Goal: Transaction & Acquisition: Purchase product/service

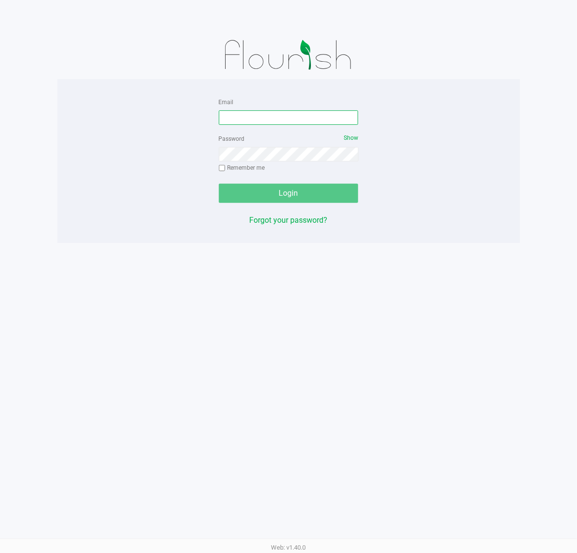
click at [282, 114] on input "Email" at bounding box center [289, 117] width 140 height 14
type input "[EMAIL_ADDRESS][DOMAIN_NAME]"
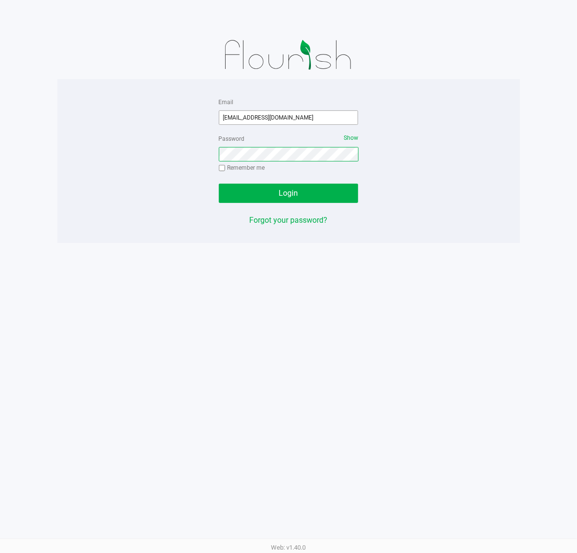
click at [219, 184] on button "Login" at bounding box center [289, 193] width 140 height 19
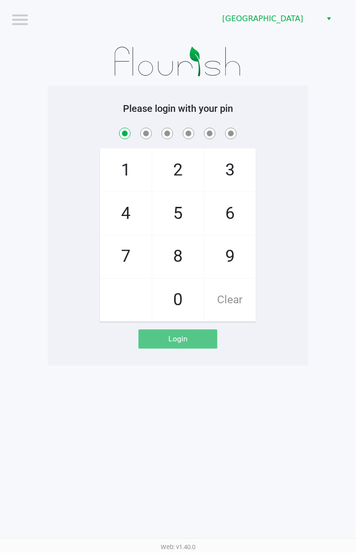
checkbox input "true"
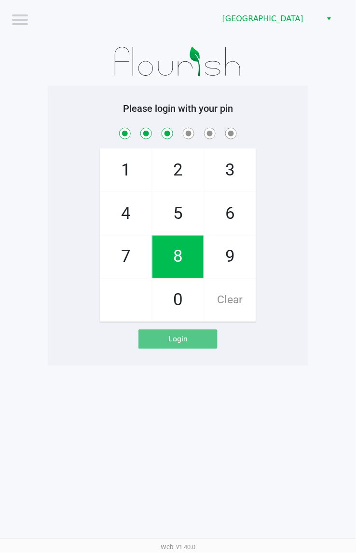
checkbox input "true"
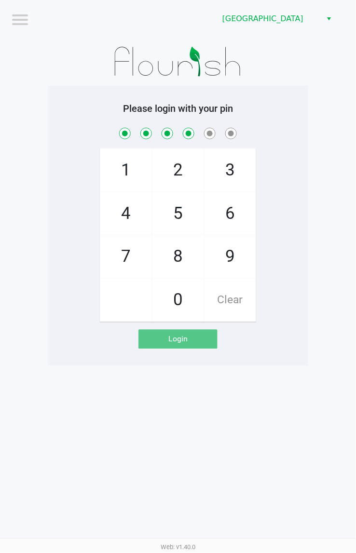
checkbox input "true"
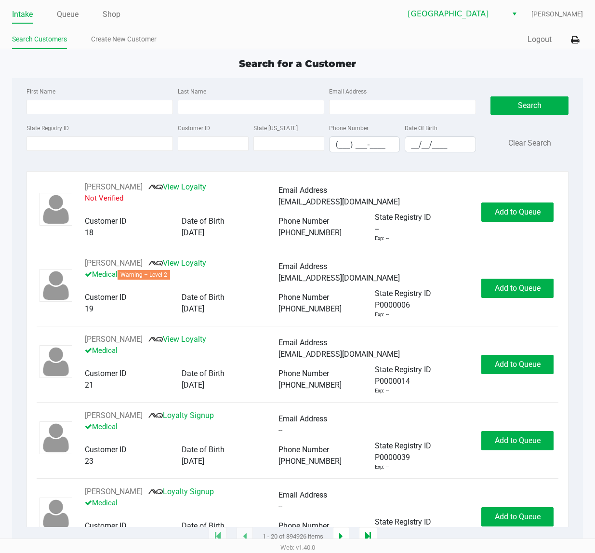
click at [62, 152] on div "State Registry ID" at bounding box center [99, 137] width 151 height 30
click at [63, 146] on input "State Registry ID" at bounding box center [100, 143] width 146 height 14
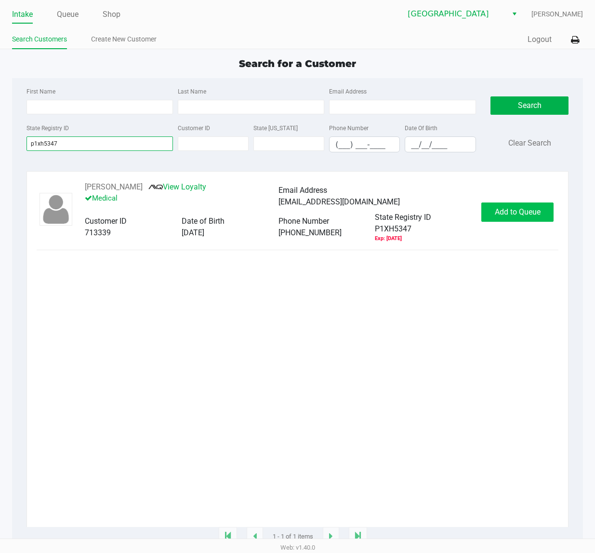
type input "p1xh5347"
click at [504, 210] on span "Add to Queue" at bounding box center [518, 211] width 46 height 9
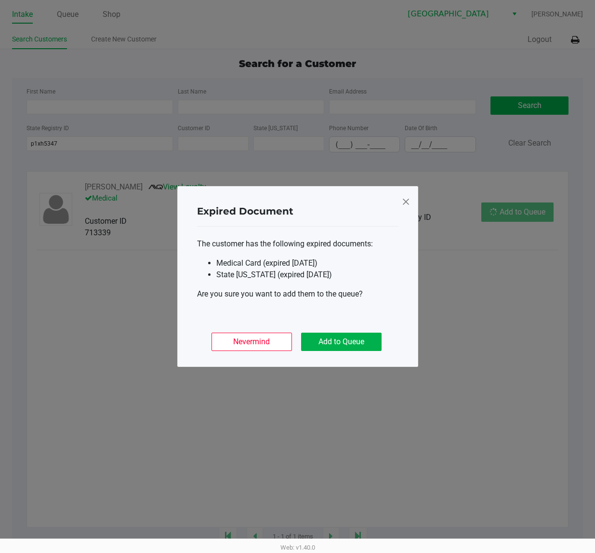
click at [335, 351] on div "Nevermind Add to Queue" at bounding box center [297, 338] width 201 height 38
click at [336, 344] on button "Add to Queue" at bounding box center [341, 341] width 80 height 18
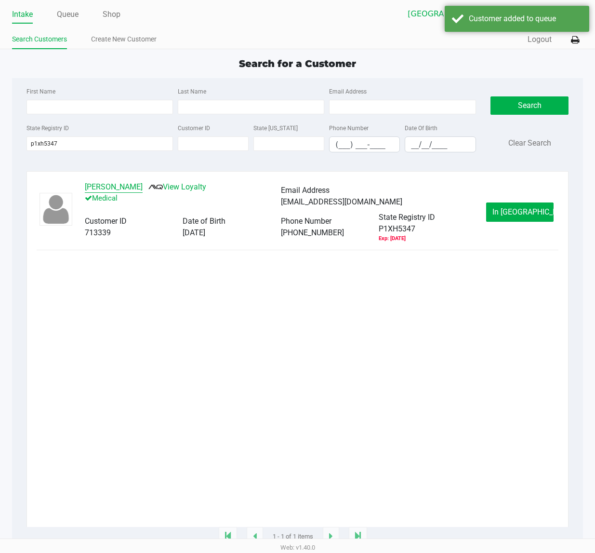
click at [124, 186] on button "ROCCO GIANCATERINO" at bounding box center [114, 187] width 58 height 12
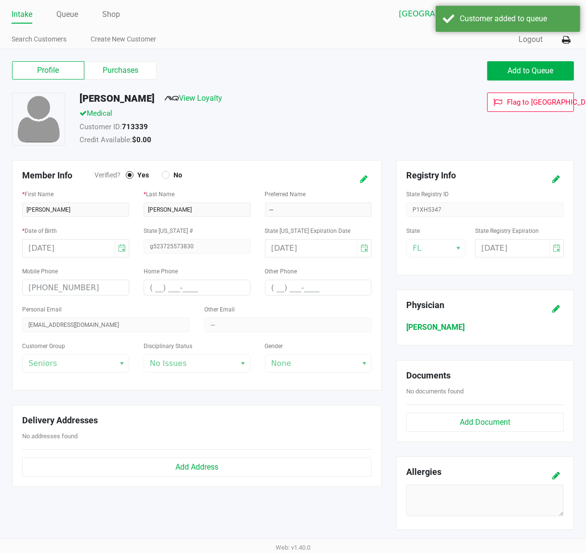
click at [358, 177] on button at bounding box center [363, 179] width 15 height 18
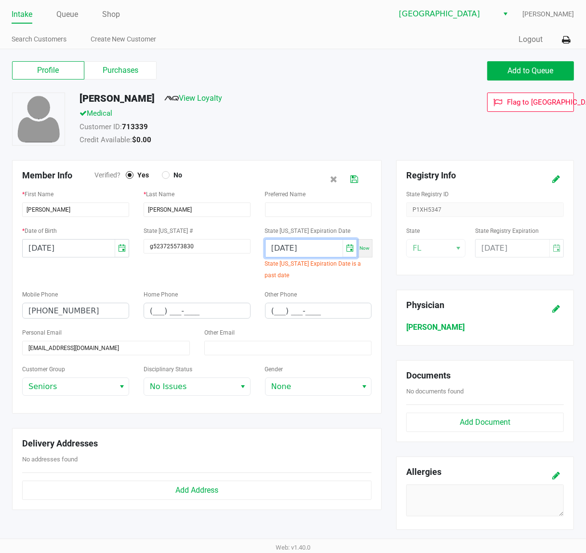
click at [326, 251] on input "10/23/2022" at bounding box center [305, 247] width 78 height 17
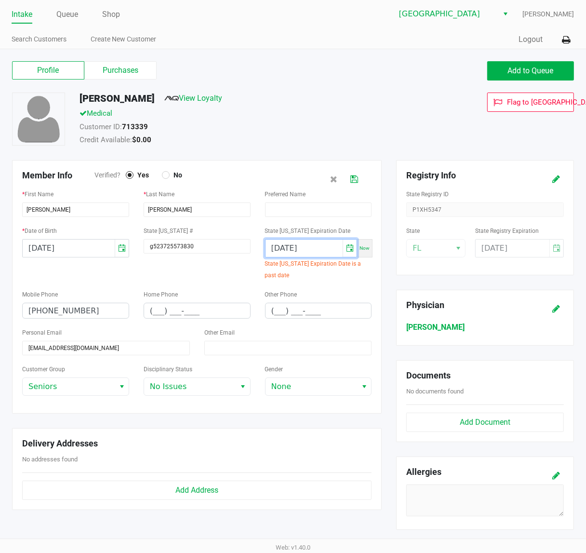
click at [326, 251] on input "10/23/2022" at bounding box center [305, 247] width 78 height 17
click at [325, 251] on input "10/23/2022" at bounding box center [305, 247] width 78 height 17
click at [326, 251] on input "10/23/2022" at bounding box center [305, 247] width 78 height 17
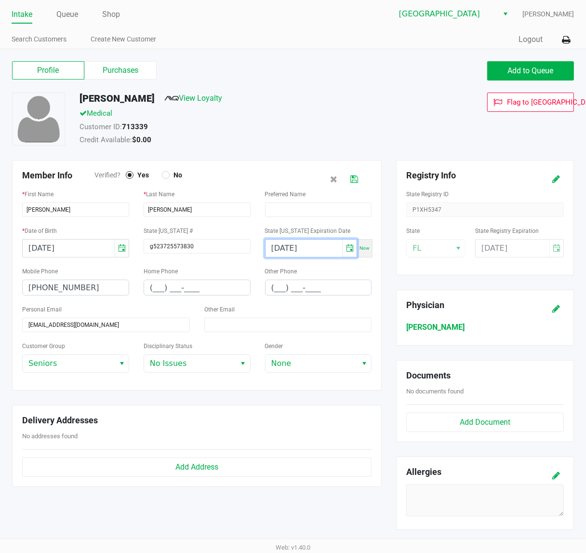
type input "10/23/2030"
click at [351, 181] on icon at bounding box center [354, 179] width 8 height 7
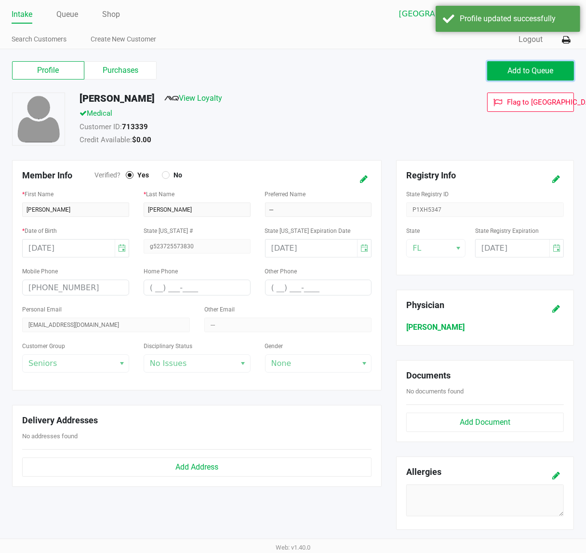
drag, startPoint x: 509, startPoint y: 73, endPoint x: 213, endPoint y: 37, distance: 297.6
click at [508, 73] on span "Add to Queue" at bounding box center [531, 70] width 46 height 9
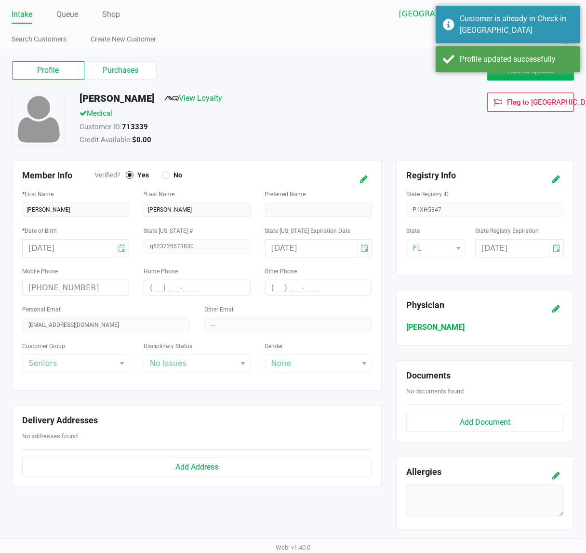
click at [51, 7] on ul "Intake Queue Shop" at bounding box center [152, 15] width 281 height 16
click at [64, 13] on link "Queue" at bounding box center [67, 14] width 22 height 13
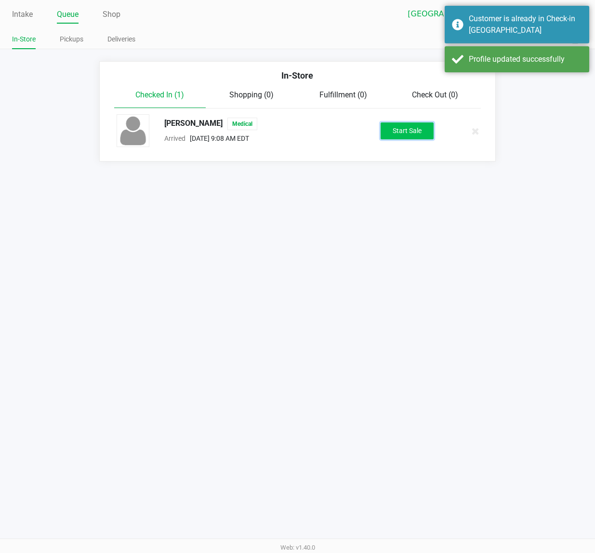
click at [408, 131] on button "Start Sale" at bounding box center [407, 130] width 53 height 17
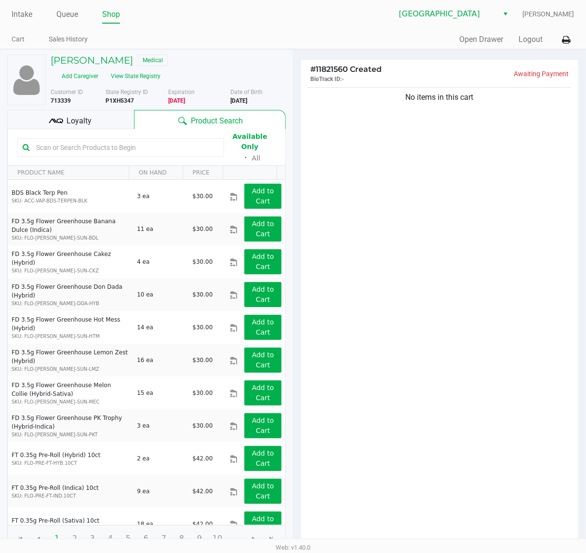
click at [72, 124] on span "Loyalty" at bounding box center [78, 121] width 25 height 12
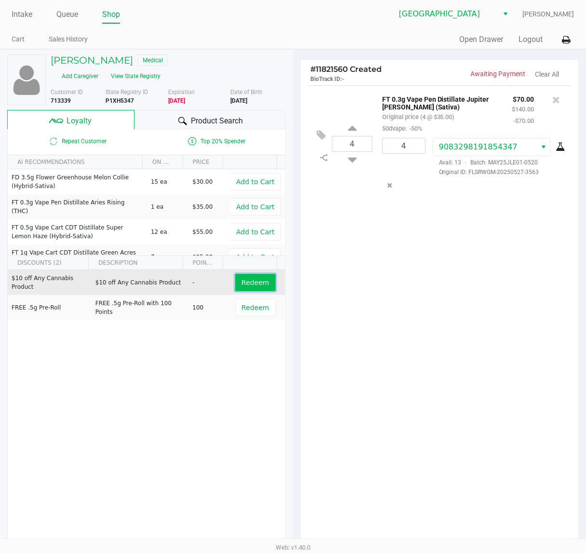
click at [252, 283] on span "Redeem" at bounding box center [254, 283] width 27 height 8
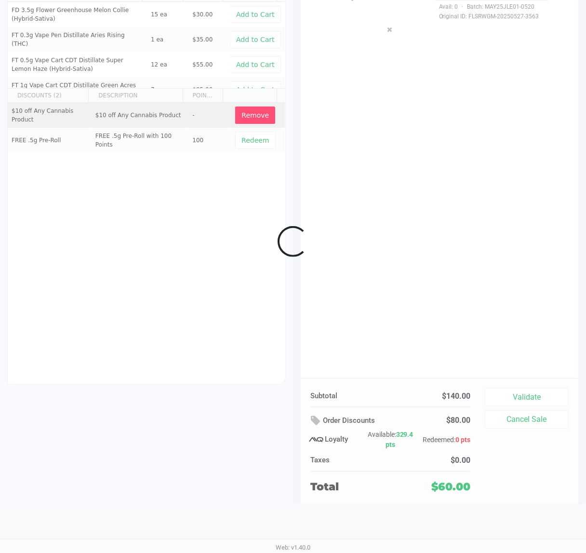
scroll to position [120, 0]
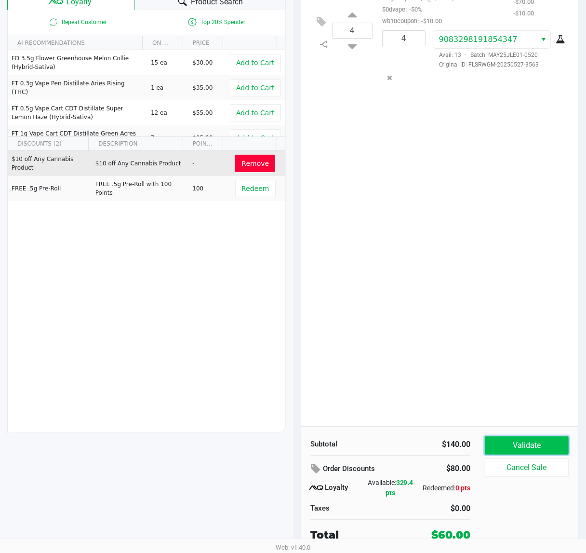
click at [528, 446] on button "Validate" at bounding box center [527, 445] width 84 height 18
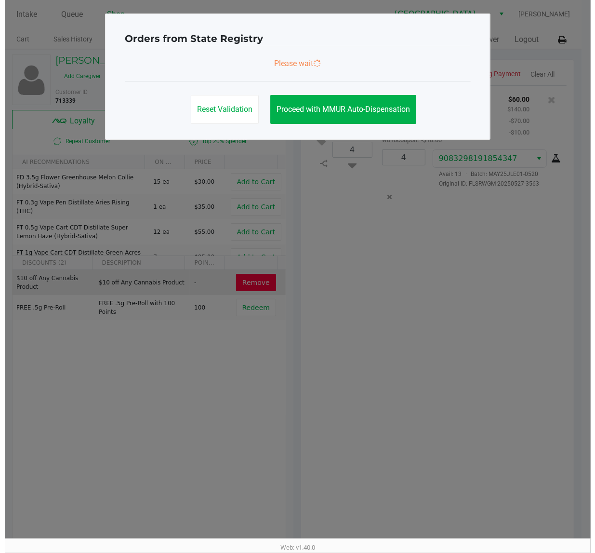
scroll to position [0, 0]
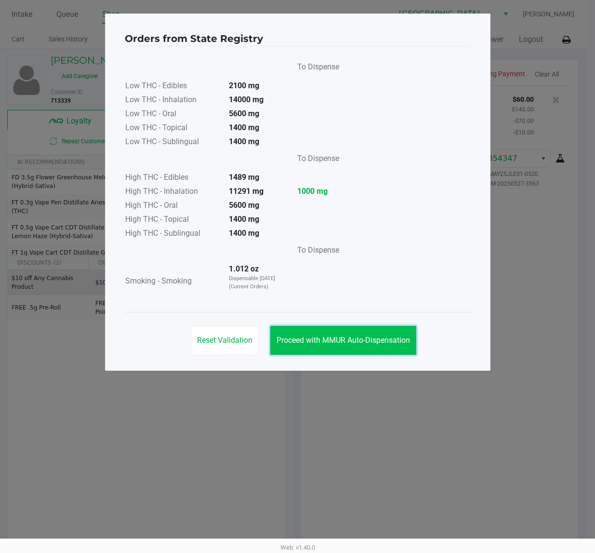
click at [312, 340] on span "Proceed with MMUR Auto-Dispensation" at bounding box center [343, 339] width 133 height 9
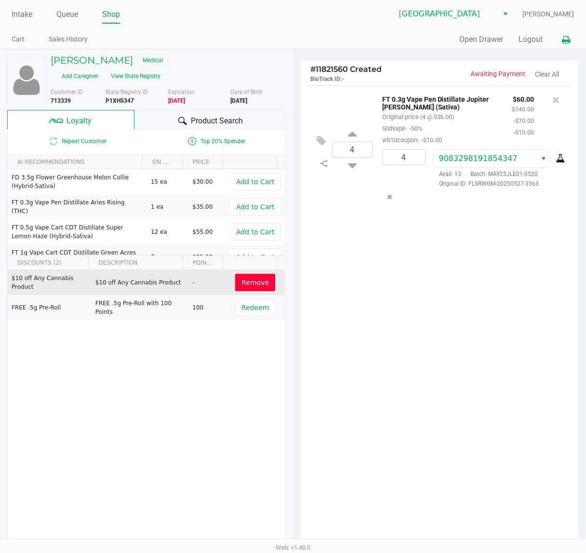
click at [567, 34] on button at bounding box center [566, 40] width 16 height 18
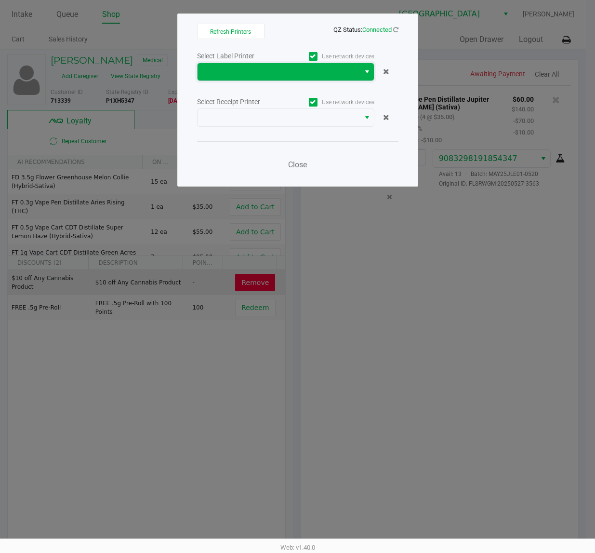
click at [281, 76] on span at bounding box center [278, 72] width 151 height 12
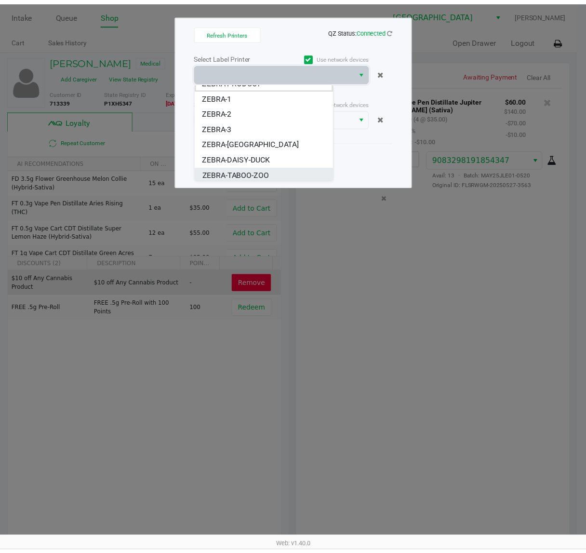
scroll to position [11, 0]
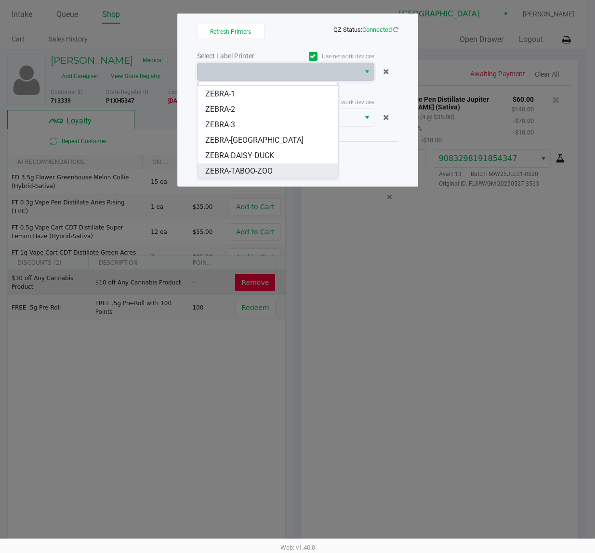
click at [269, 172] on span "ZEBRA-TABOO-ZOO" at bounding box center [238, 171] width 67 height 12
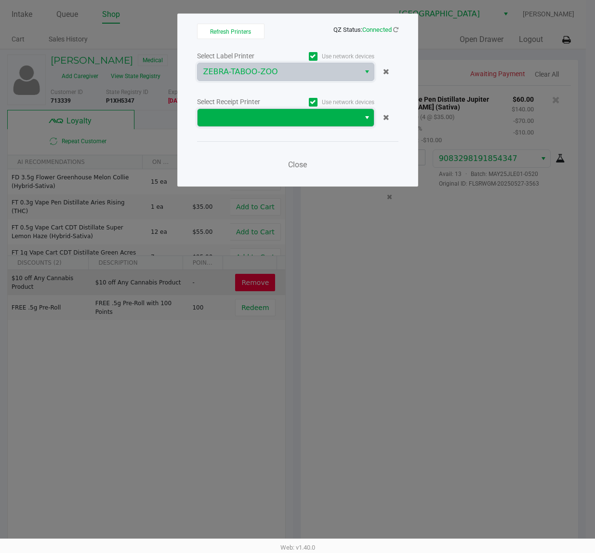
click at [279, 111] on span at bounding box center [279, 117] width 162 height 17
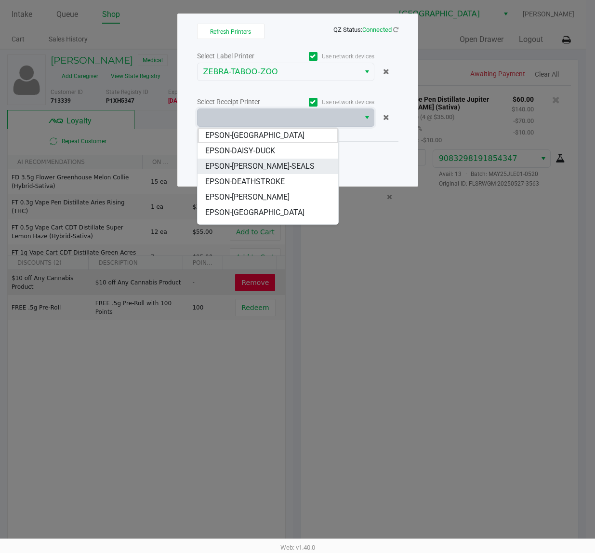
click at [276, 167] on li "EPSON-DAN-SEALS" at bounding box center [268, 166] width 141 height 15
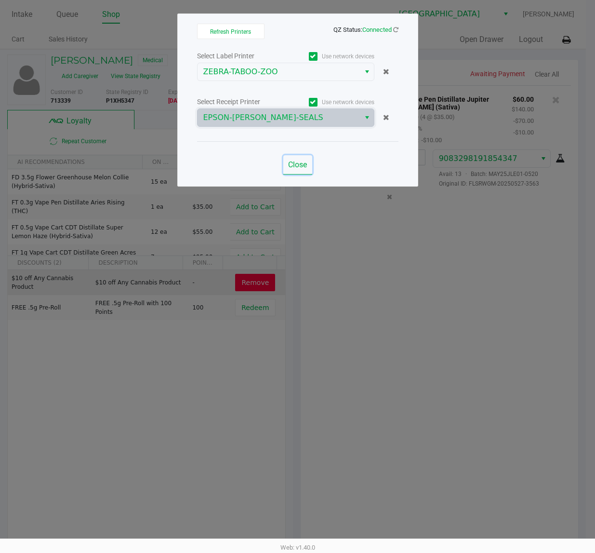
click at [307, 165] on span "Close" at bounding box center [297, 164] width 19 height 9
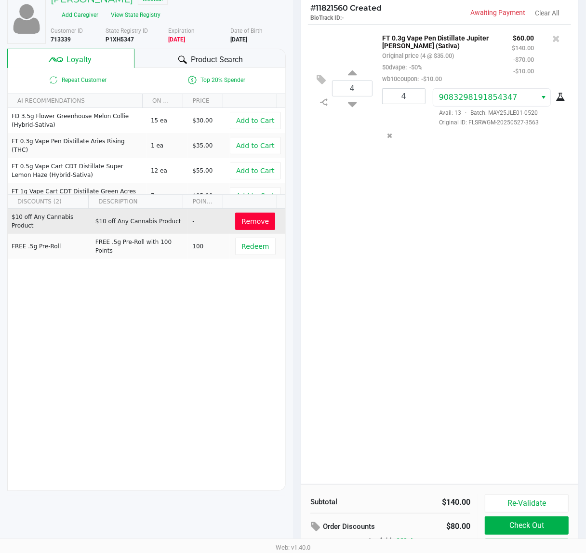
scroll to position [120, 0]
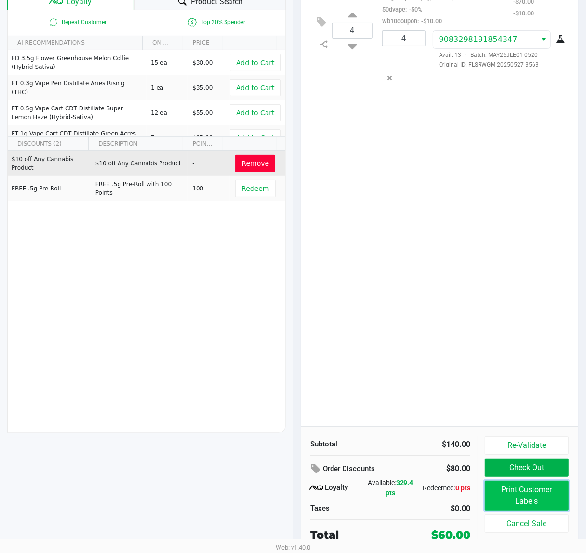
click at [536, 490] on button "Print Customer Labels" at bounding box center [527, 495] width 84 height 30
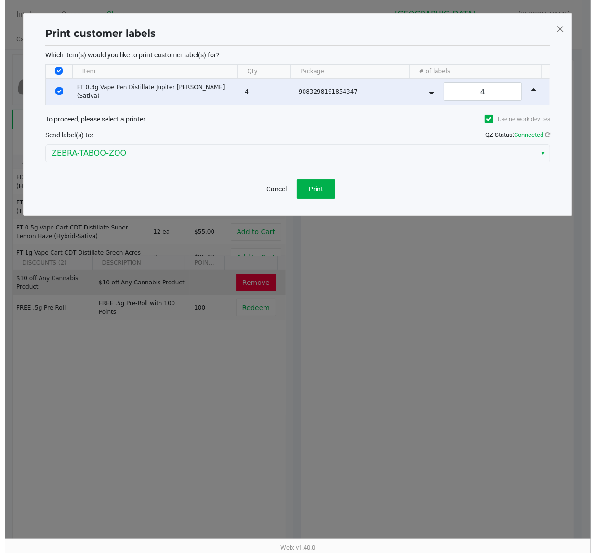
scroll to position [0, 0]
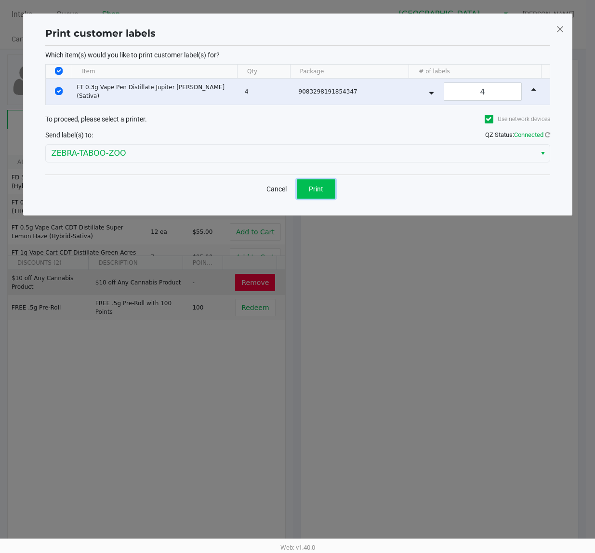
click at [305, 186] on button "Print" at bounding box center [316, 188] width 39 height 19
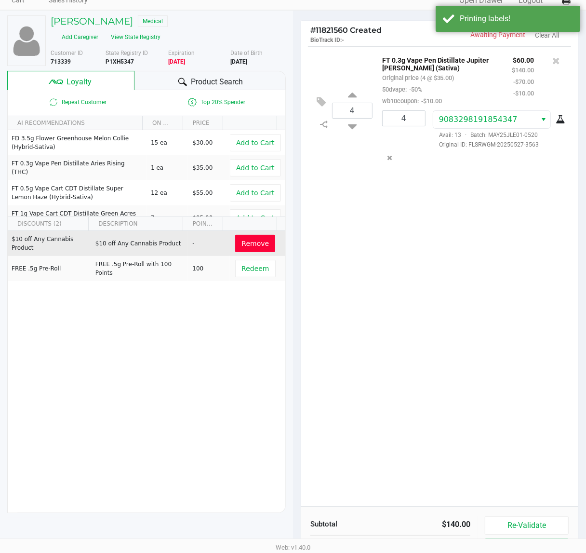
scroll to position [120, 0]
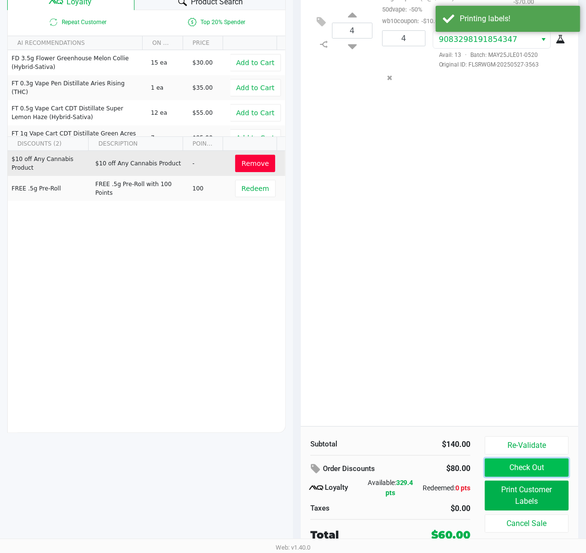
click at [532, 470] on button "Check Out" at bounding box center [527, 467] width 84 height 18
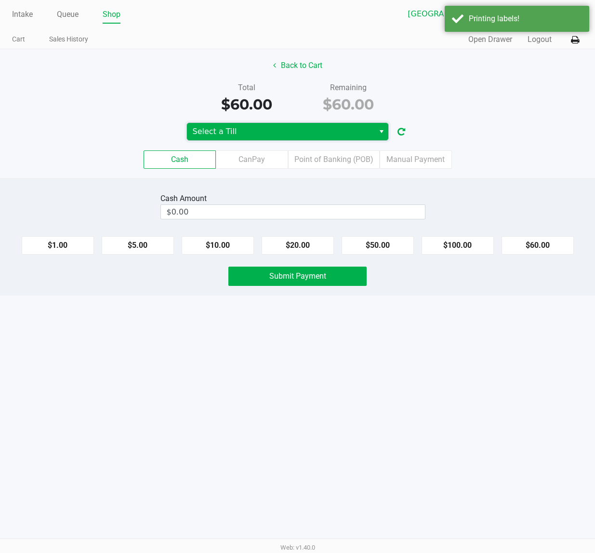
click at [300, 131] on span "Select a Till" at bounding box center [281, 132] width 176 height 12
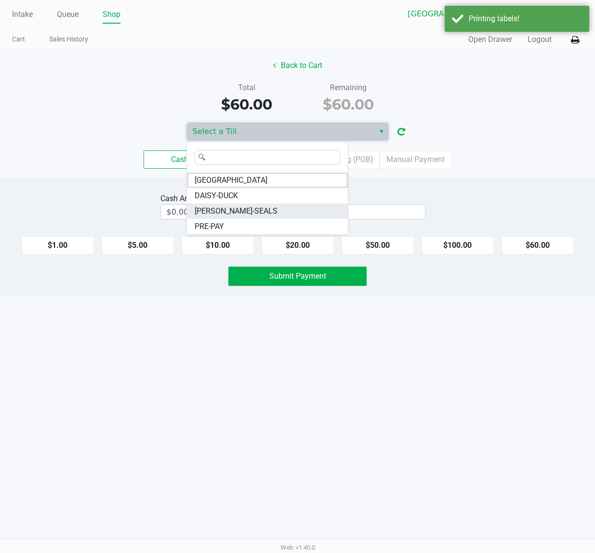
click at [249, 213] on li "DAN-SEALS" at bounding box center [267, 210] width 161 height 15
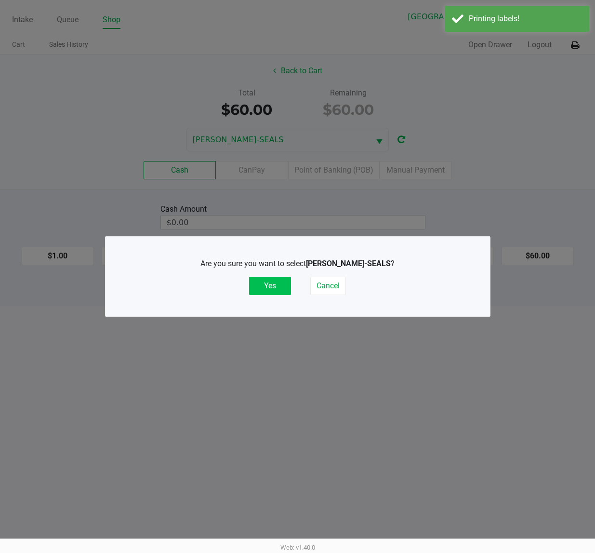
click at [282, 283] on button "Yes" at bounding box center [270, 286] width 42 height 18
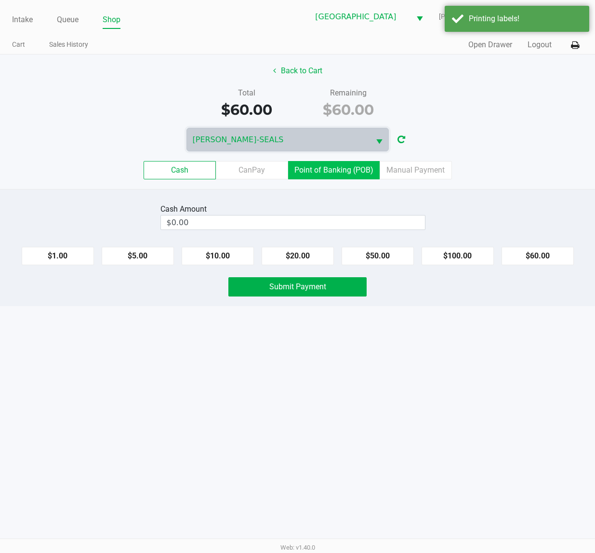
click at [332, 162] on label "Point of Banking (POB)" at bounding box center [334, 170] width 92 height 18
click at [0, 0] on 7 "Point of Banking (POB)" at bounding box center [0, 0] width 0 height 0
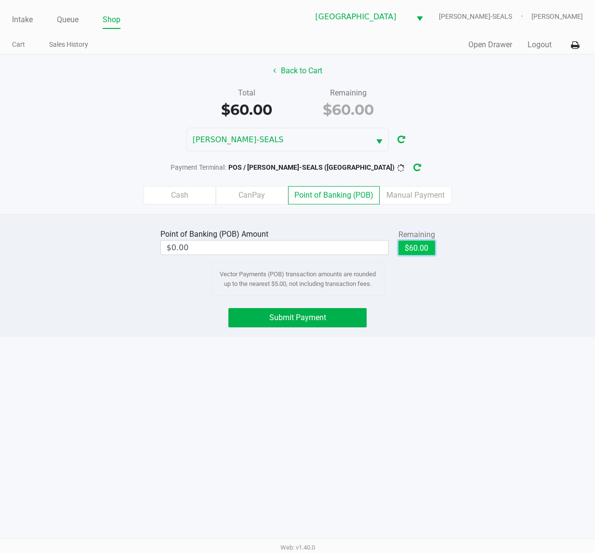
click at [403, 254] on button "$60.00" at bounding box center [417, 247] width 37 height 14
type input "$60.00"
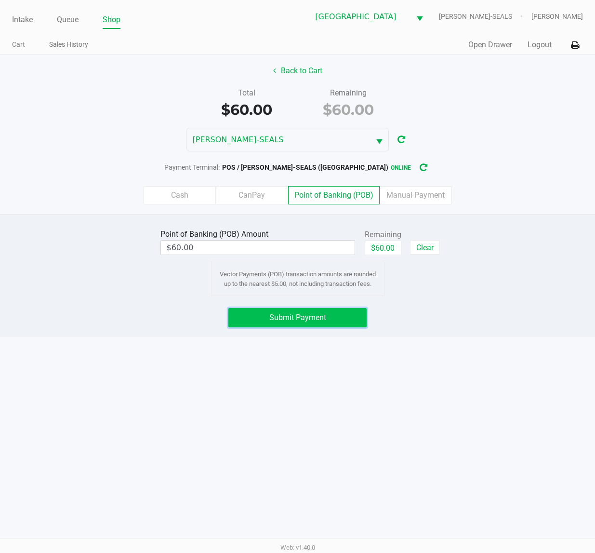
click at [317, 317] on span "Submit Payment" at bounding box center [297, 317] width 57 height 9
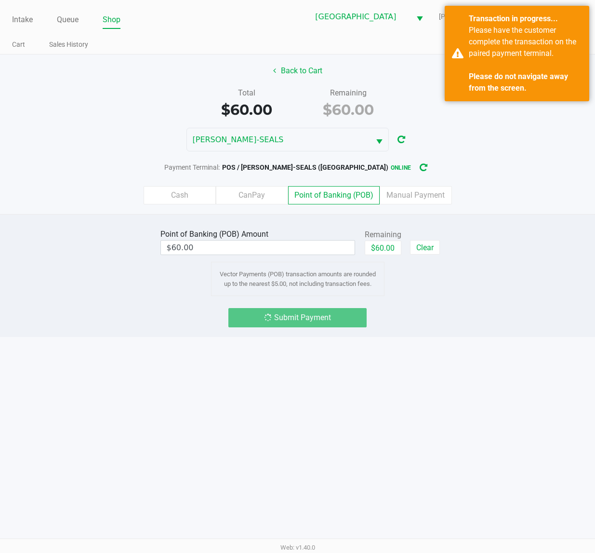
drag, startPoint x: 473, startPoint y: 423, endPoint x: 592, endPoint y: 436, distance: 119.8
click at [473, 423] on div "Intake Queue Shop Deerfield Beach WC DAN-SEALS Christopher Stagg Cart Sales His…" at bounding box center [297, 276] width 595 height 553
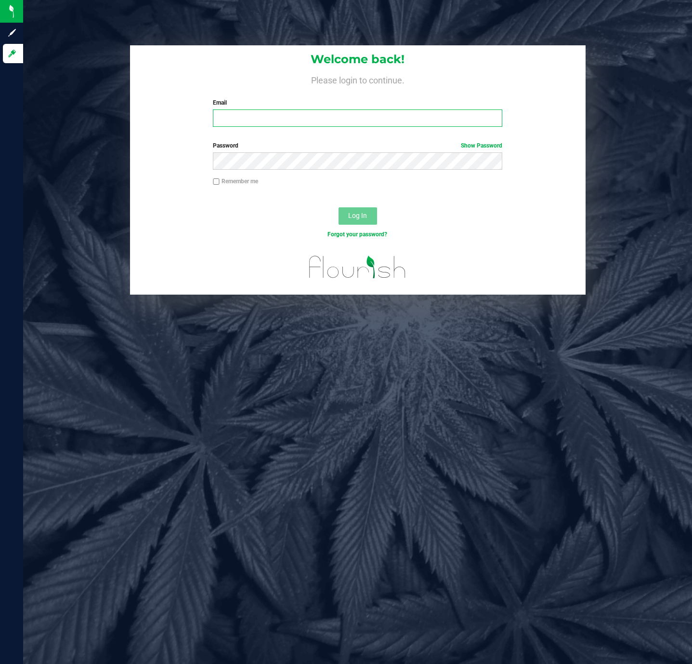
click at [240, 123] on input "Email" at bounding box center [358, 117] width 290 height 17
type input "[EMAIL_ADDRESS][DOMAIN_NAME]"
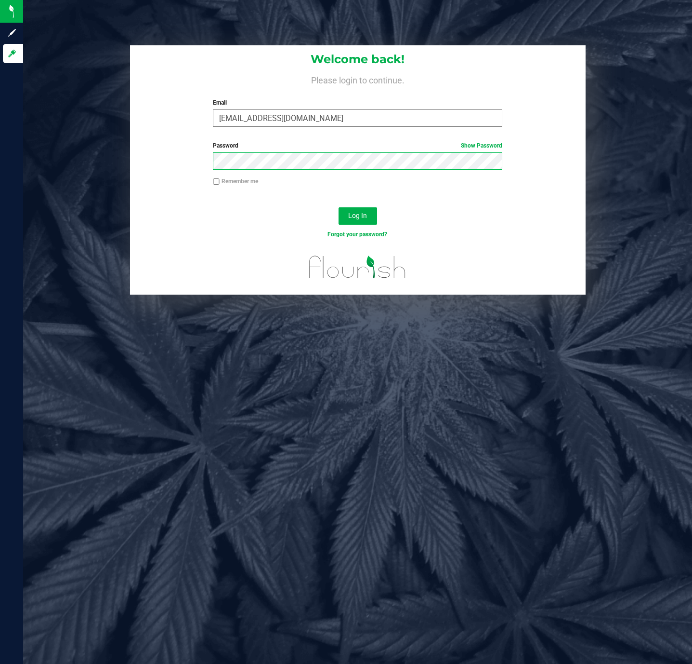
click at [339, 207] on button "Log In" at bounding box center [358, 215] width 39 height 17
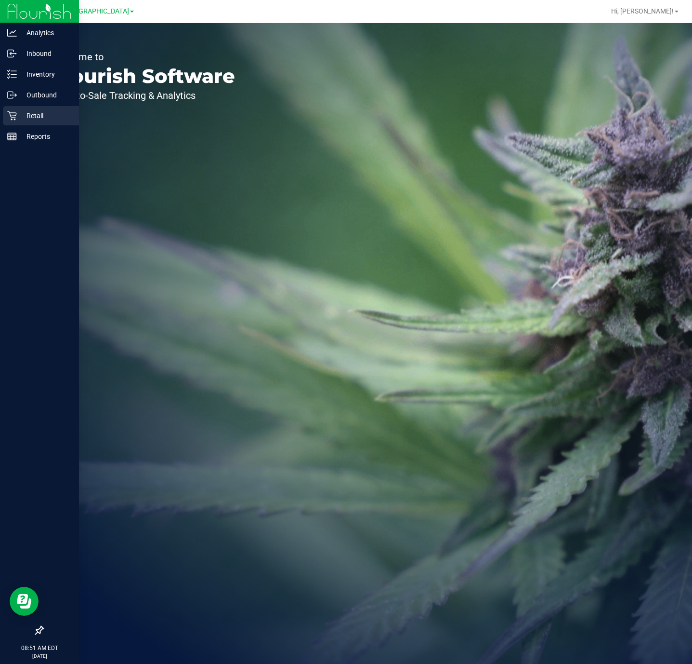
click at [11, 113] on icon at bounding box center [11, 115] width 9 height 9
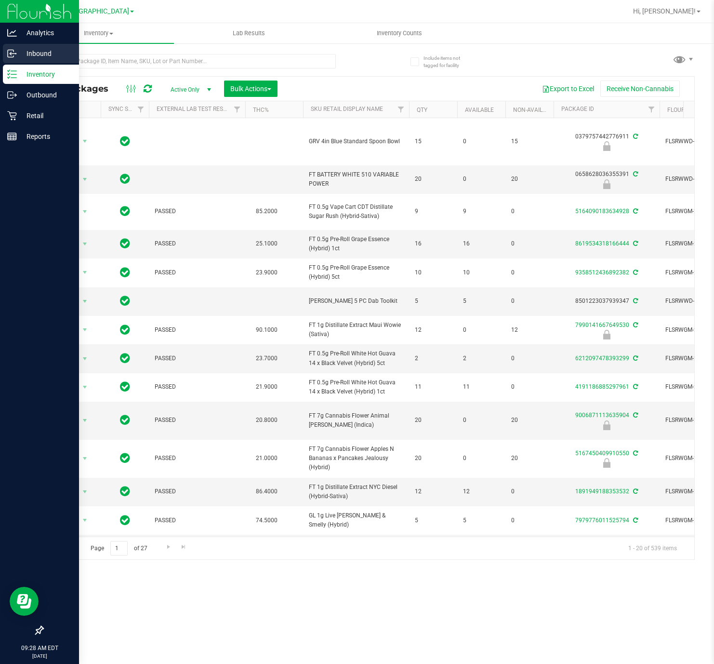
click at [17, 52] on p "Inbound" at bounding box center [46, 54] width 58 height 12
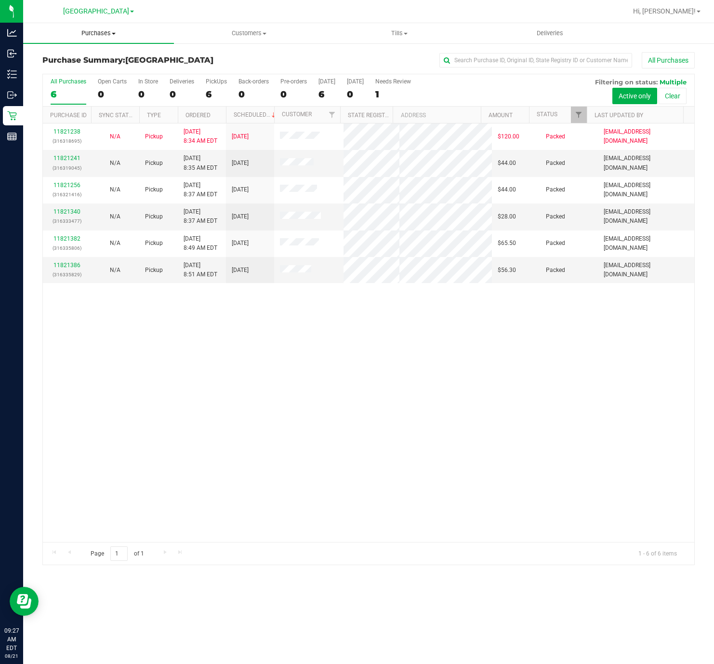
click at [80, 31] on span "Purchases" at bounding box center [98, 33] width 151 height 9
click at [66, 66] on span "Fulfillment" at bounding box center [53, 70] width 60 height 8
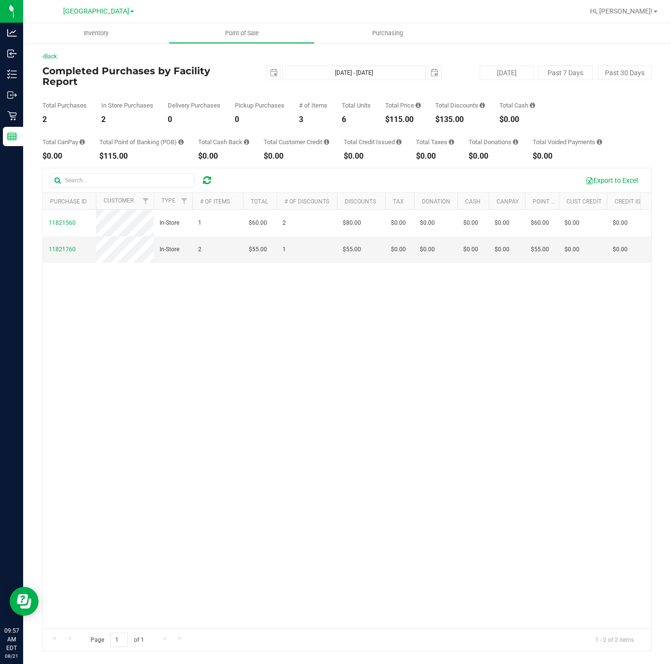
click at [402, 116] on div "$115.00" at bounding box center [403, 120] width 36 height 8
copy div "$115.00"
